Goal: Transaction & Acquisition: Purchase product/service

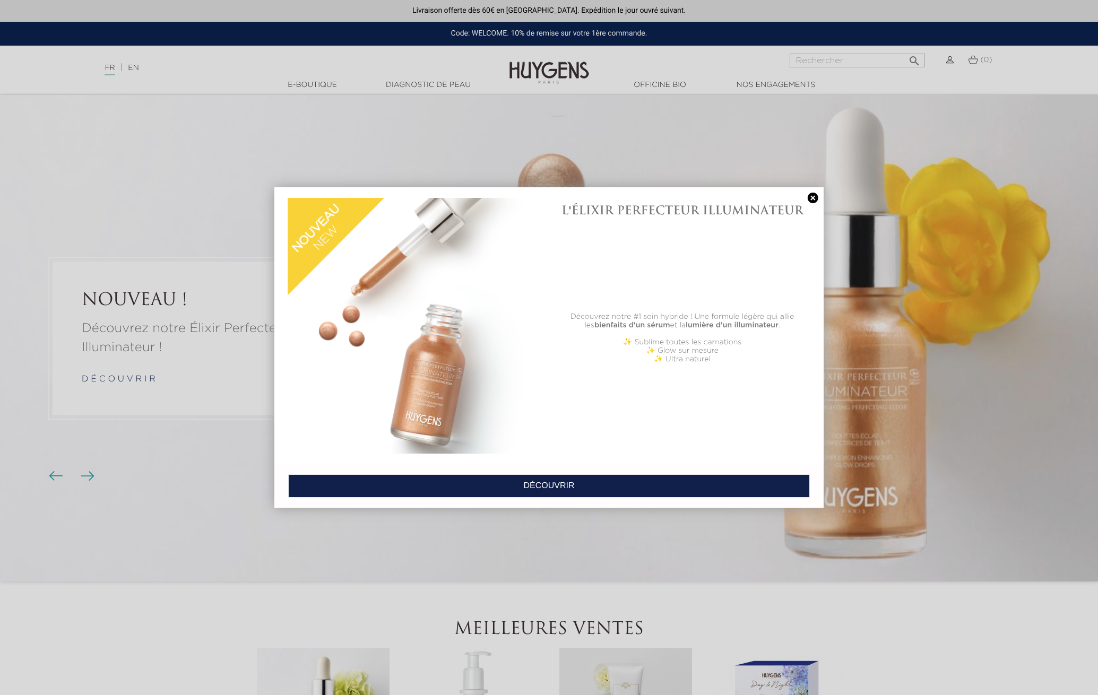
click at [813, 196] on link at bounding box center [813, 198] width 15 height 11
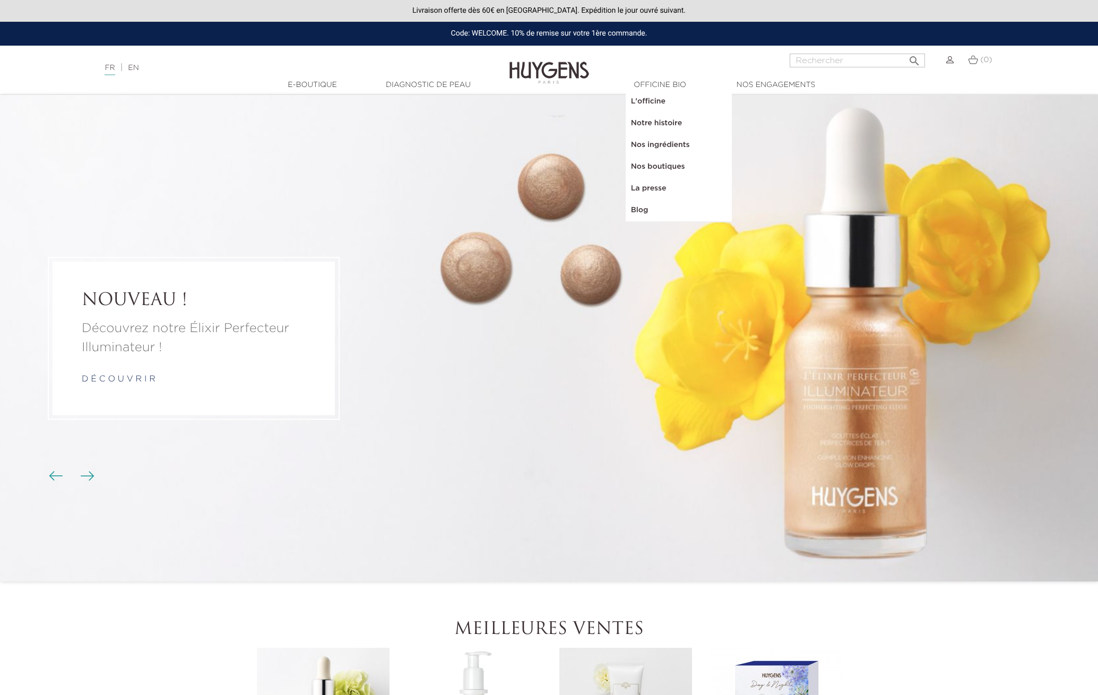
click at [848, 62] on input "Rechercher" at bounding box center [857, 61] width 135 height 14
type input "parfum"
click at [914, 57] on button " Rechercher" at bounding box center [914, 57] width 19 height 14
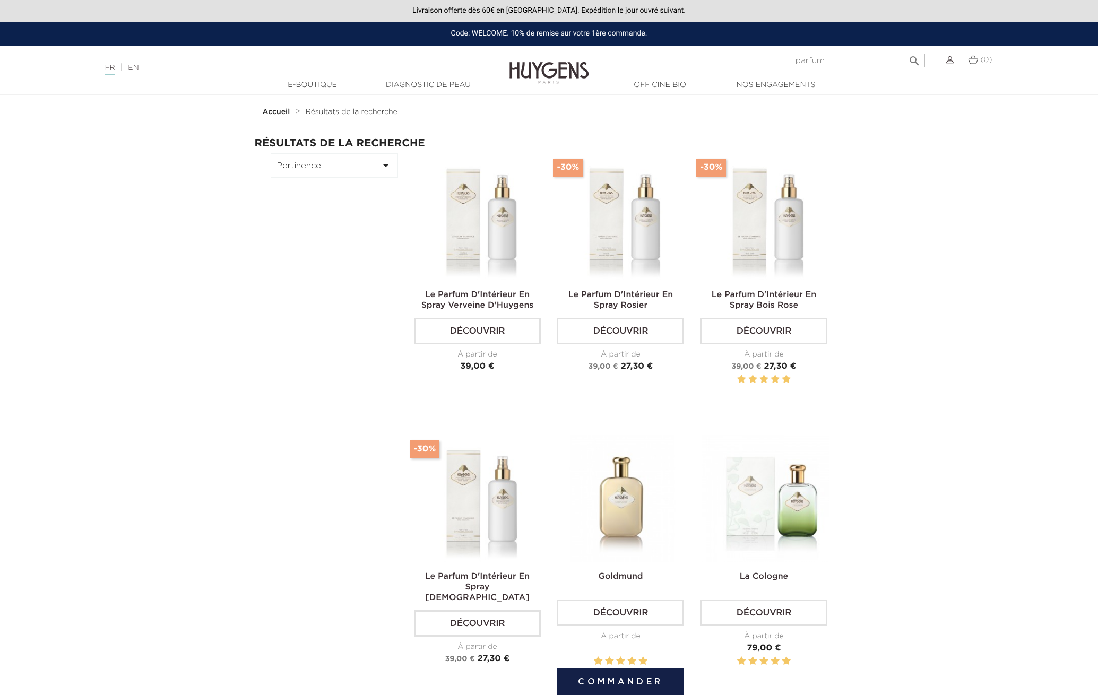
click at [626, 525] on img at bounding box center [622, 498] width 127 height 127
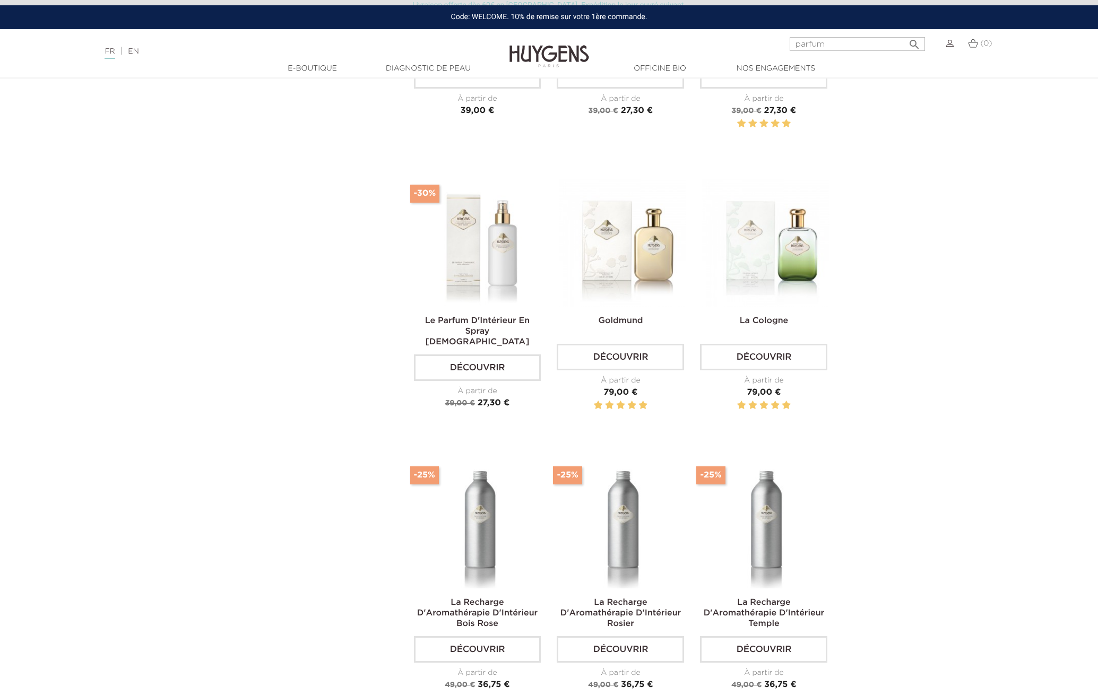
scroll to position [229, 0]
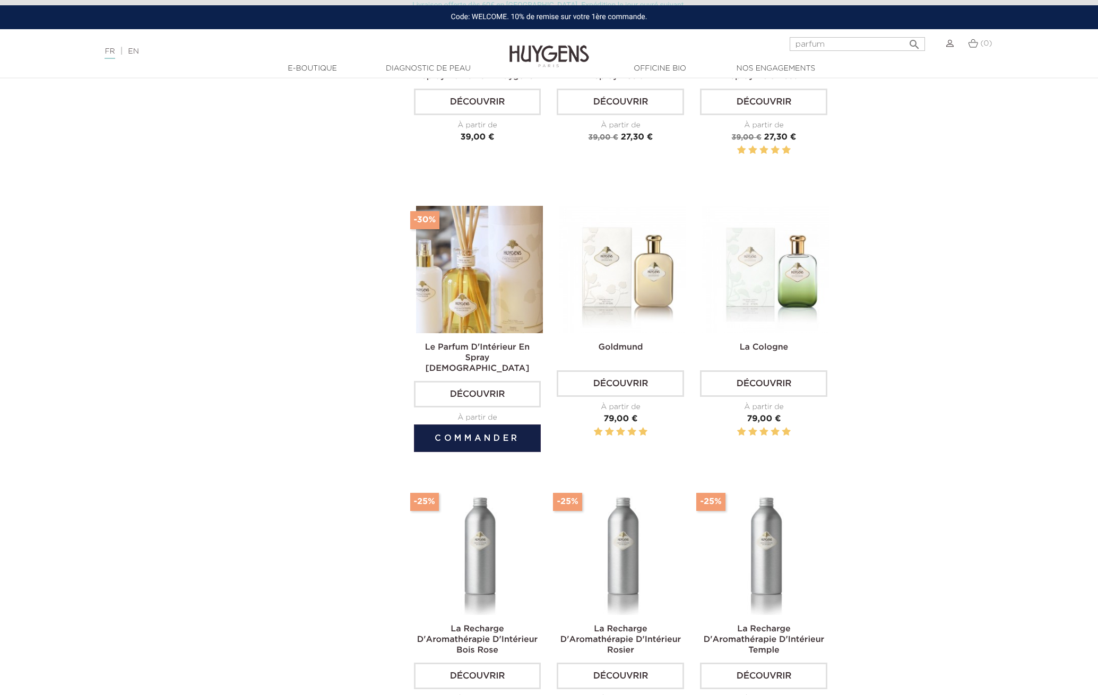
click at [478, 299] on img at bounding box center [479, 269] width 127 height 127
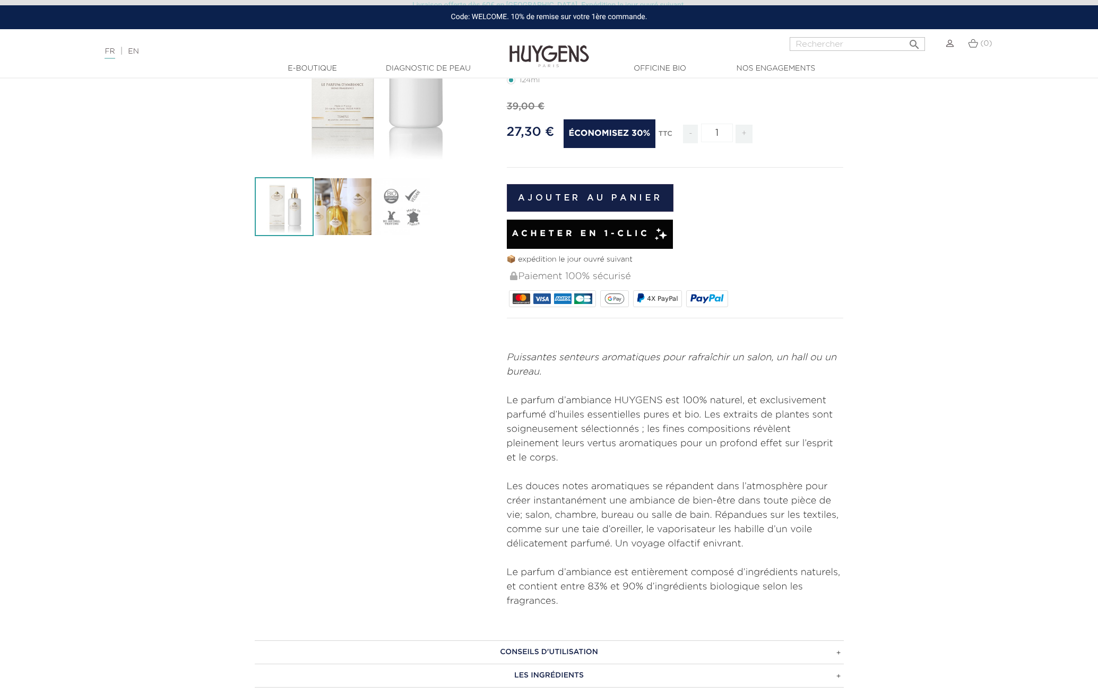
scroll to position [208, 0]
click at [587, 664] on h3 "LES INGRÉDIENTS" at bounding box center [549, 675] width 589 height 23
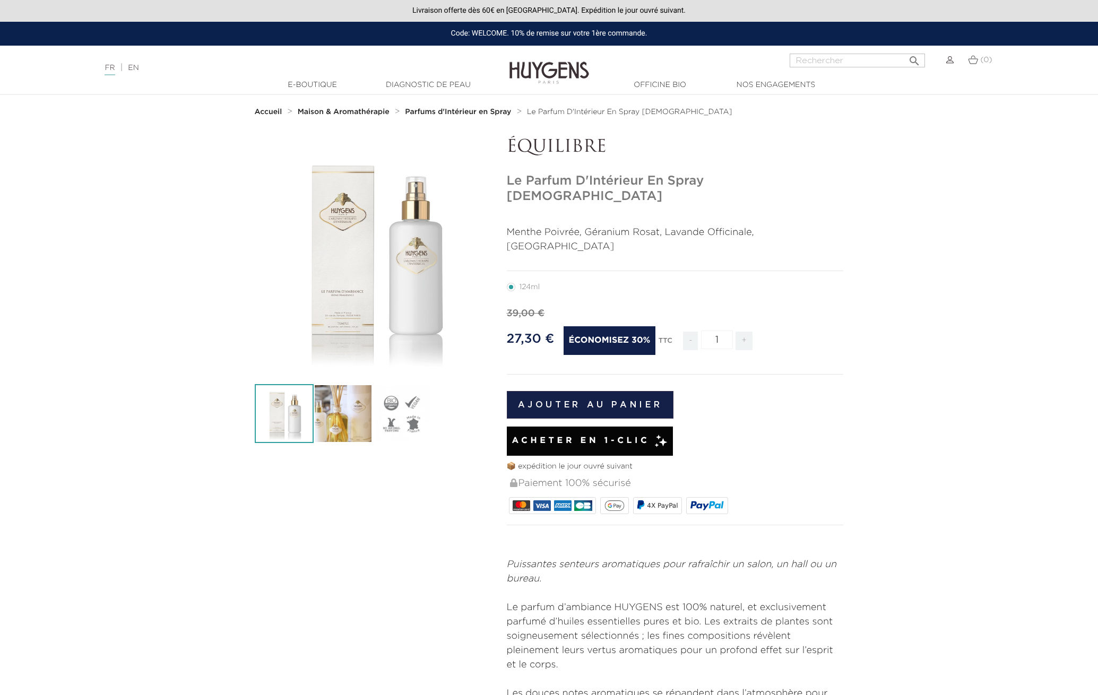
scroll to position [0, 0]
